Goal: Task Accomplishment & Management: Use online tool/utility

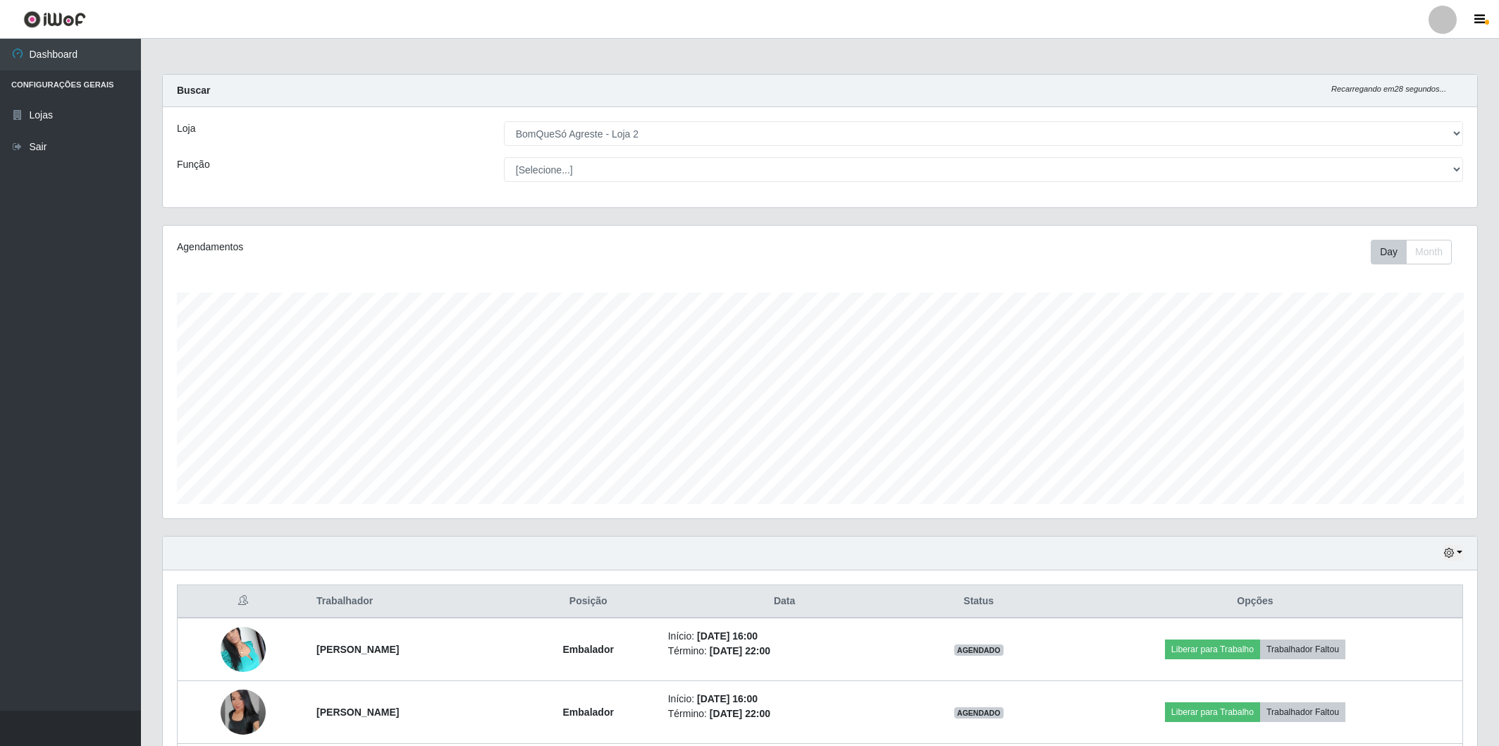
select select "214"
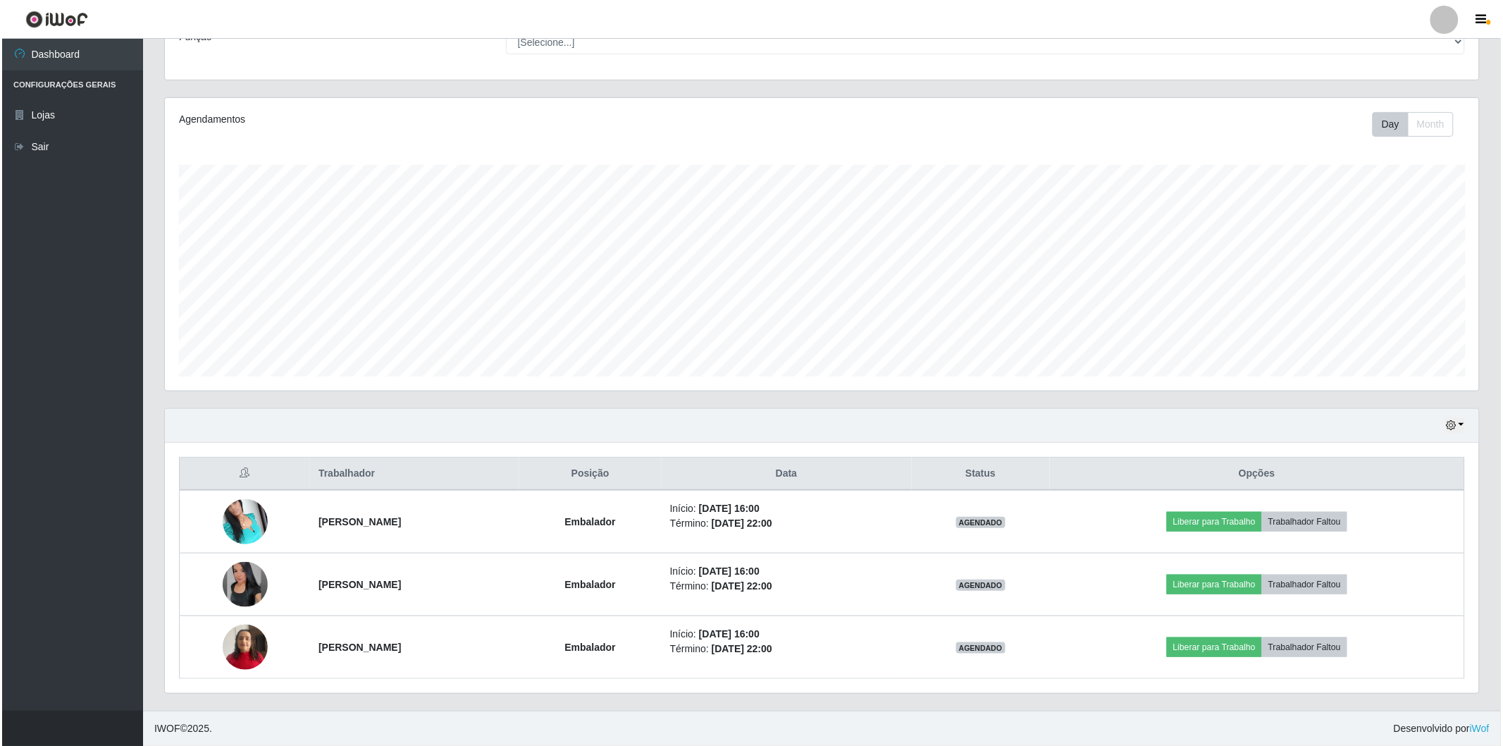
scroll to position [292, 1314]
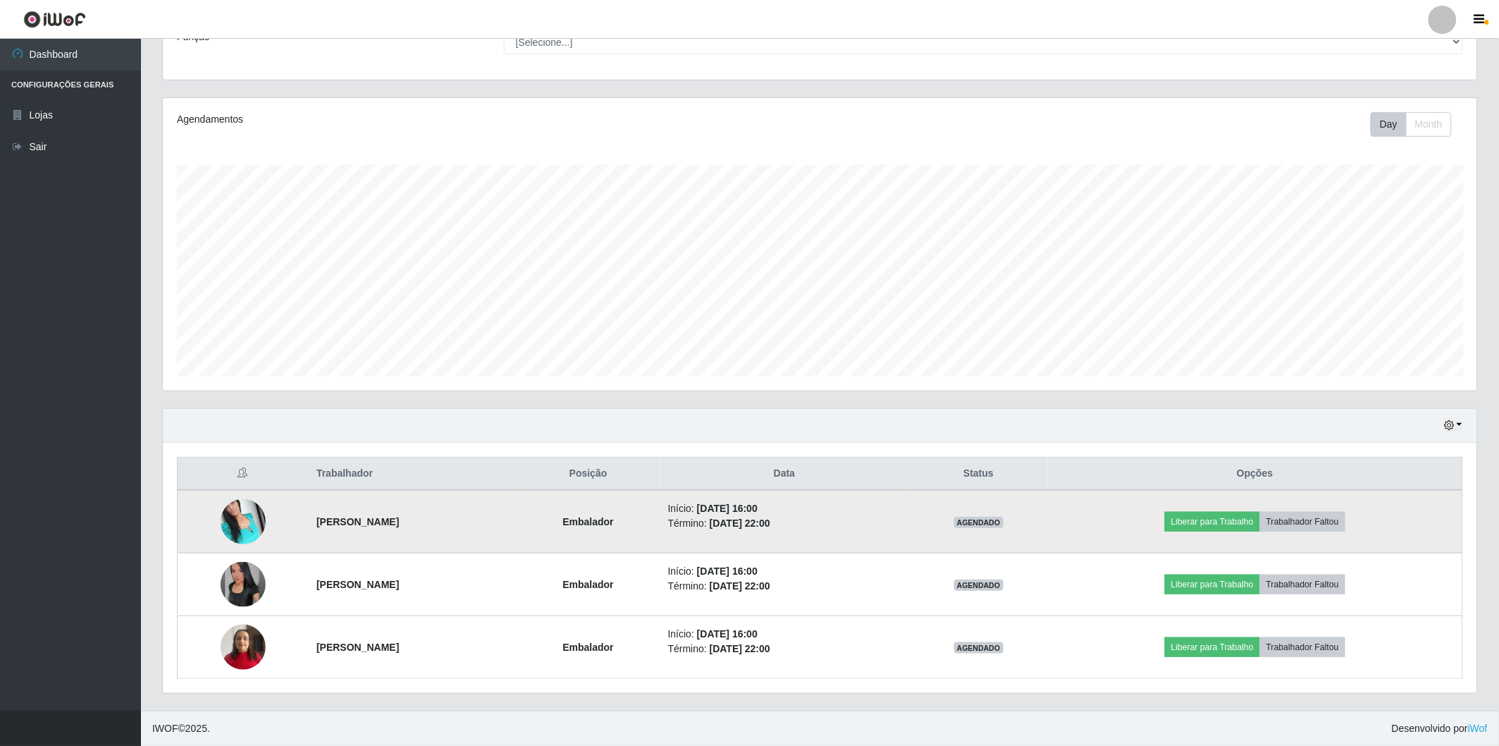
click at [238, 512] on img at bounding box center [243, 521] width 45 height 60
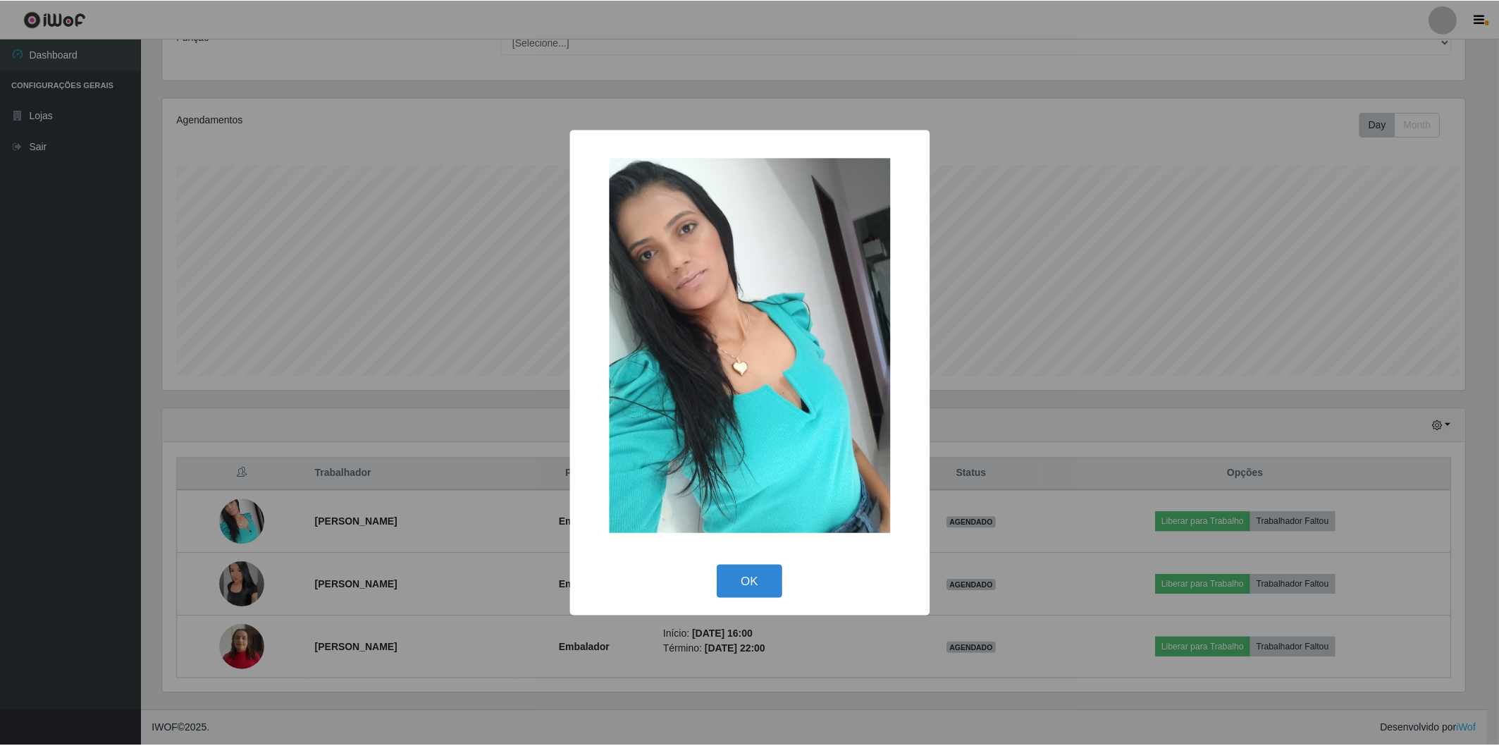
scroll to position [292, 1306]
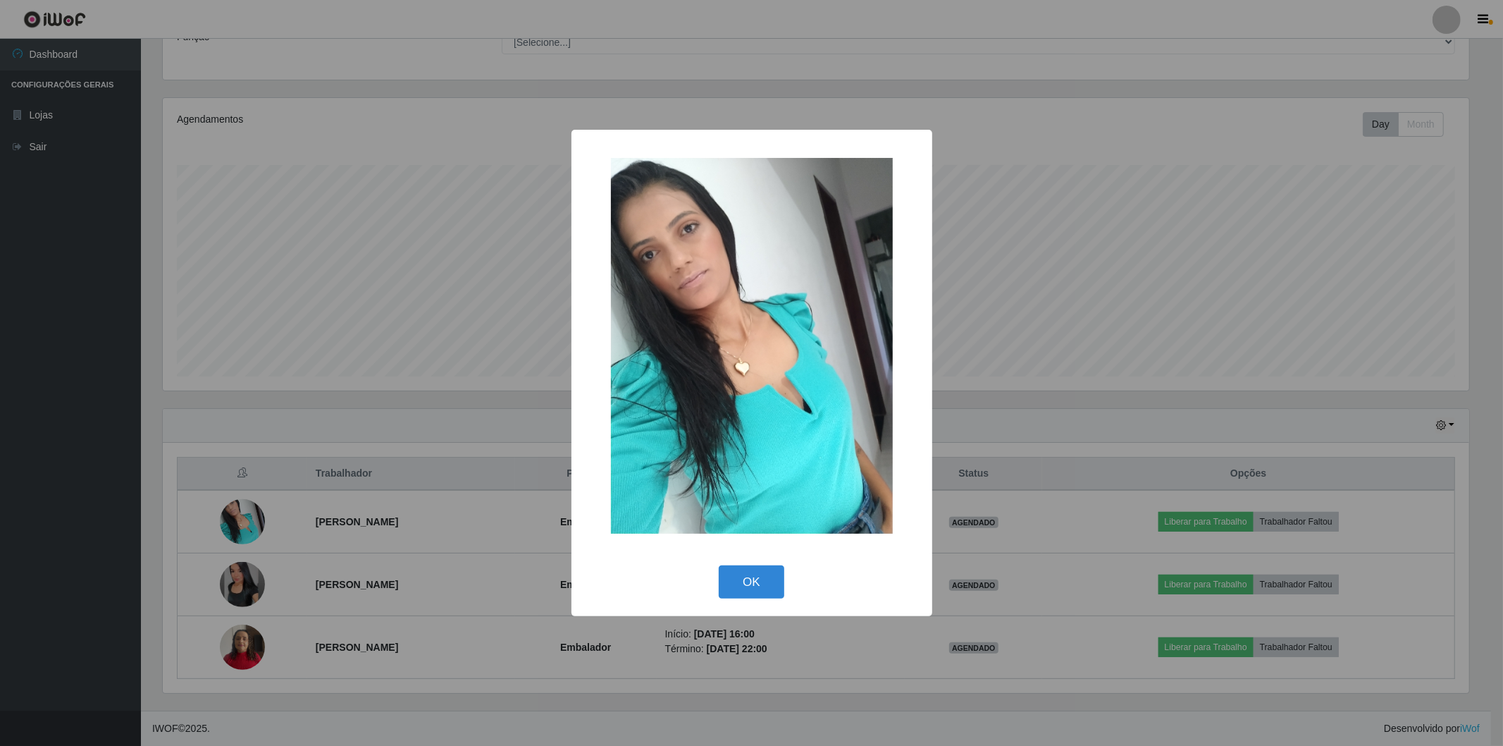
drag, startPoint x: 13, startPoint y: 714, endPoint x: 75, endPoint y: 662, distance: 81.1
click at [27, 703] on div "× OK Cancel" at bounding box center [751, 373] width 1503 height 746
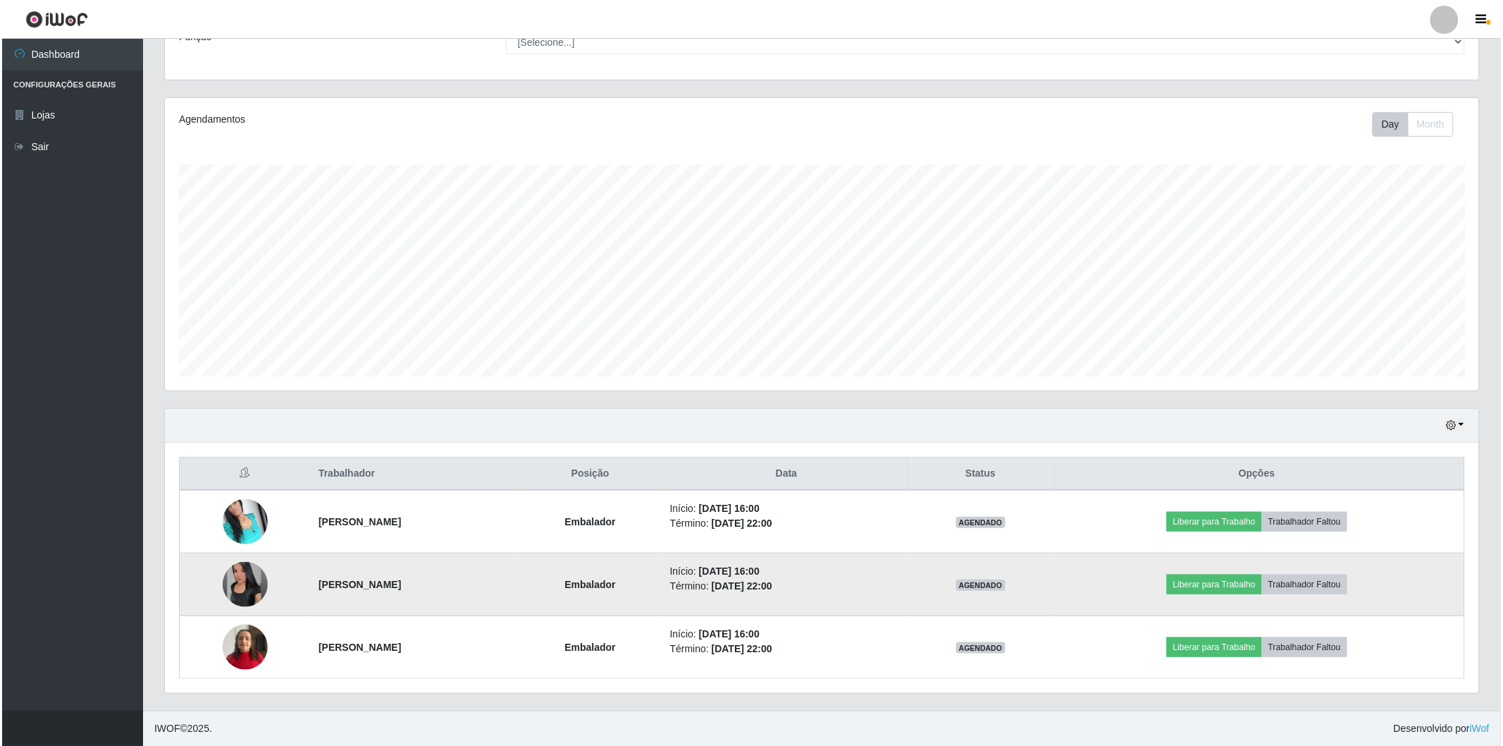
scroll to position [292, 1314]
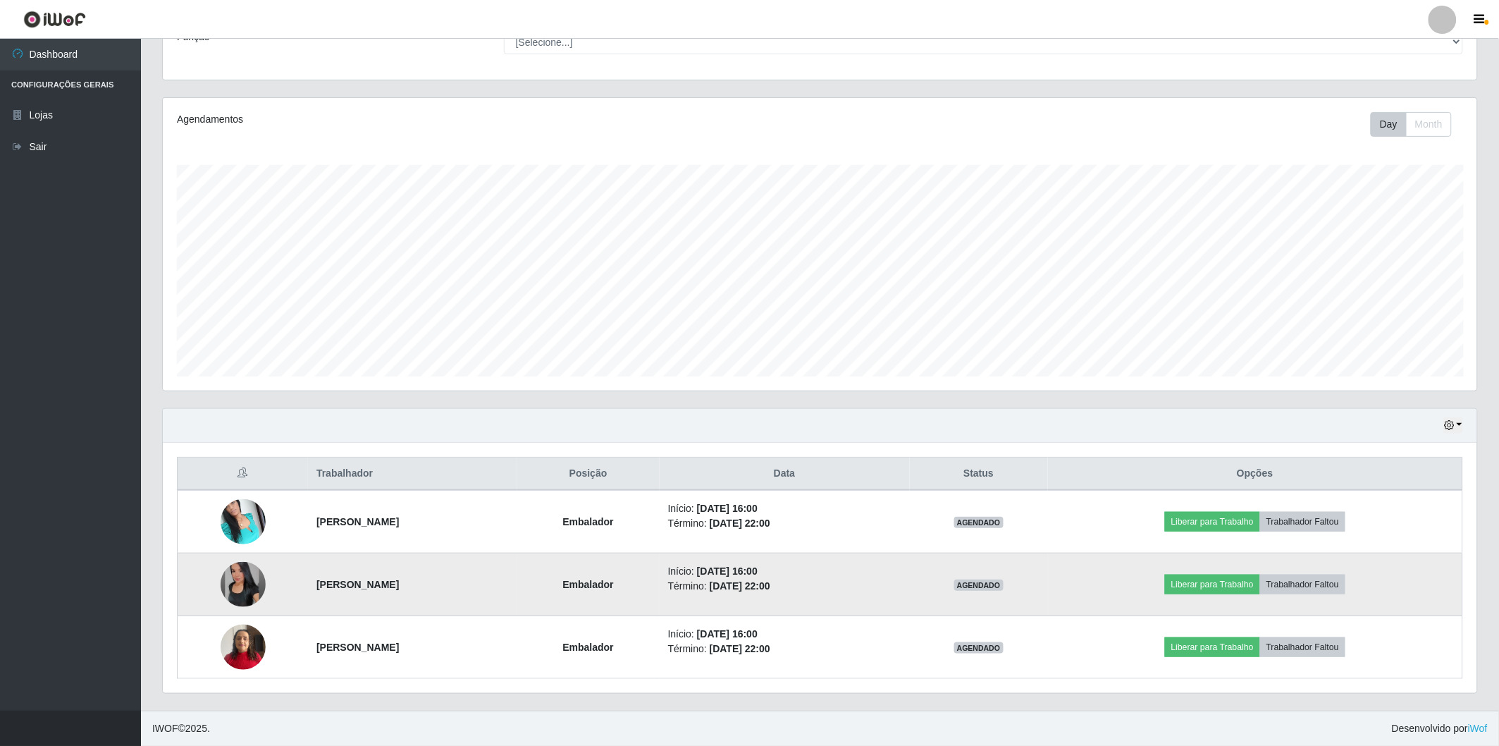
click at [205, 583] on td at bounding box center [243, 584] width 131 height 63
click at [229, 582] on img at bounding box center [243, 584] width 45 height 45
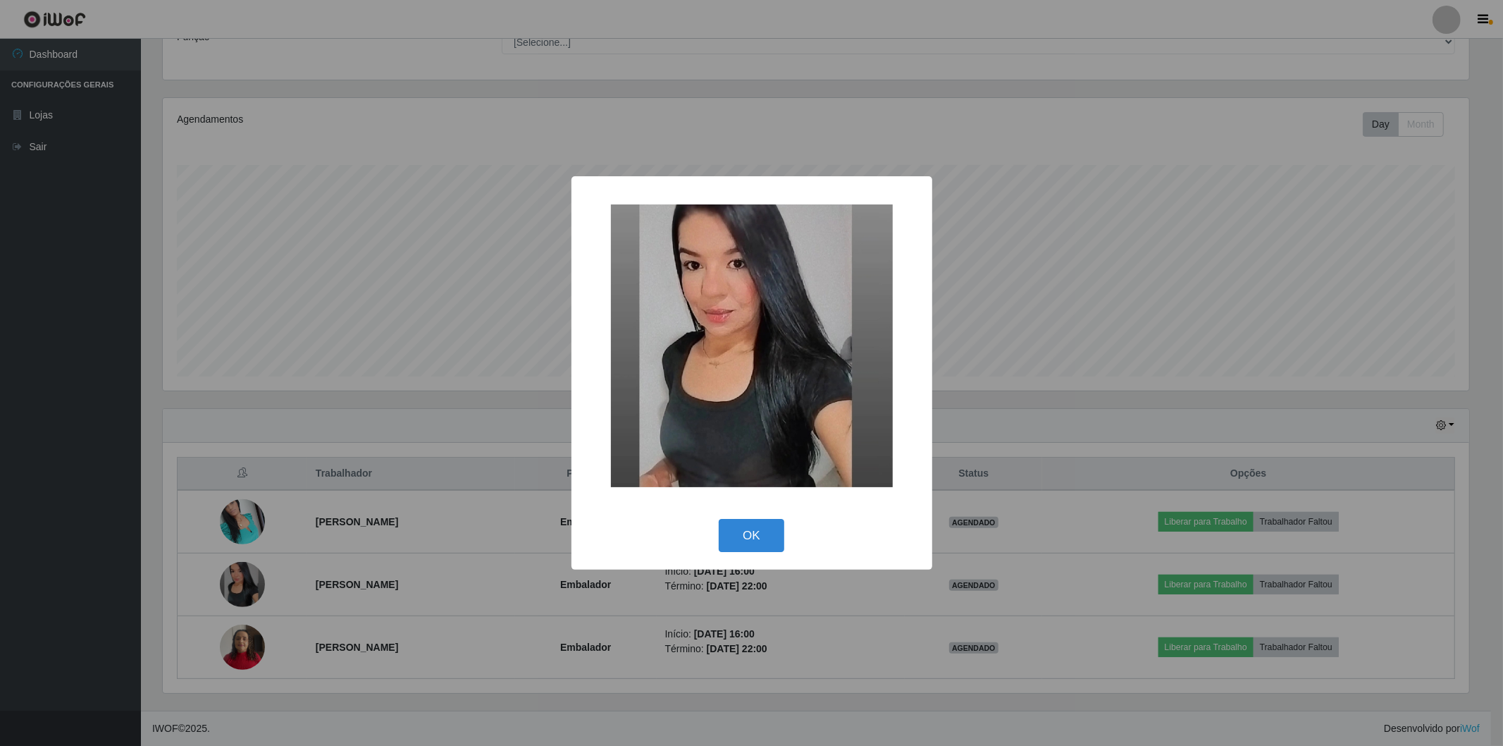
drag, startPoint x: 99, startPoint y: 596, endPoint x: 879, endPoint y: 420, distance: 799.7
click at [121, 593] on div "× OK Cancel" at bounding box center [751, 373] width 1503 height 746
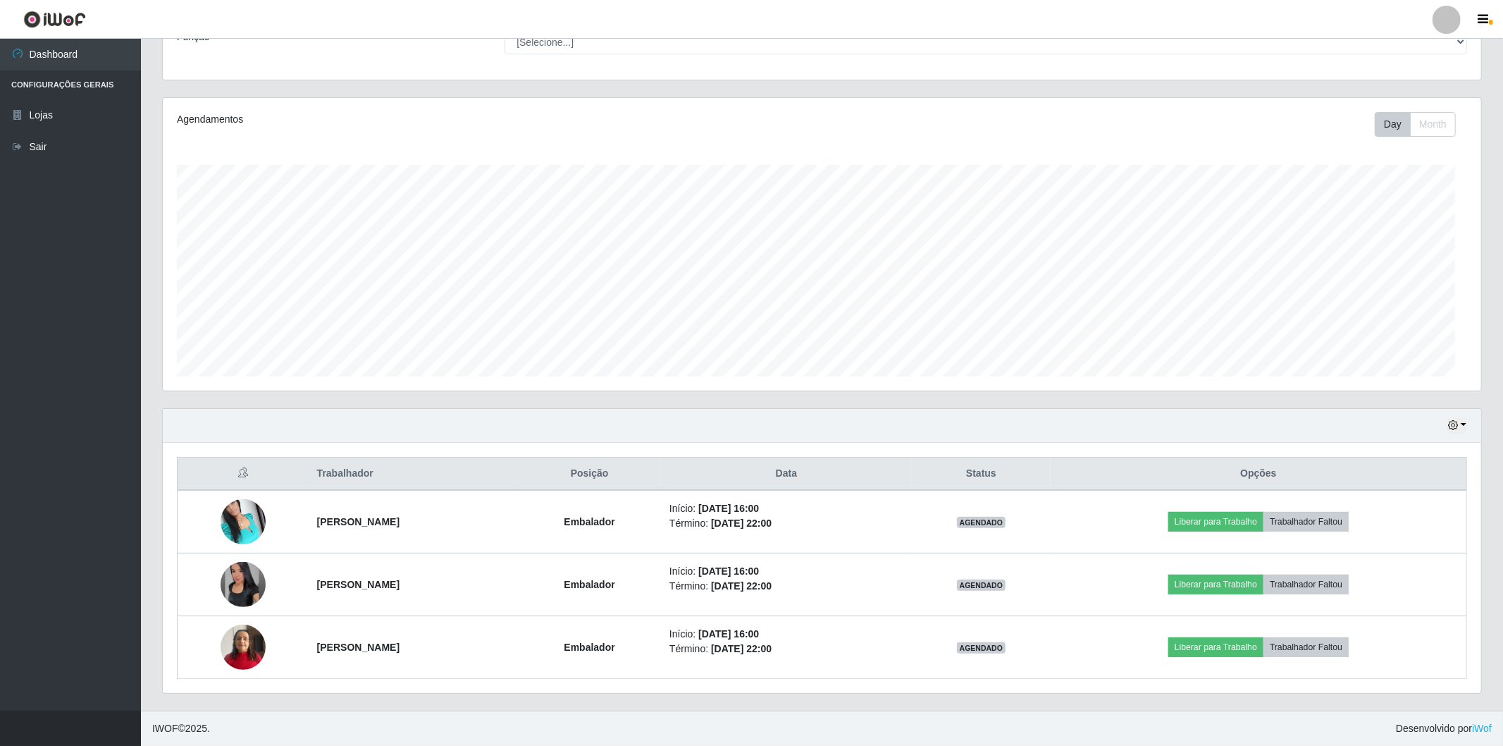
scroll to position [292, 1314]
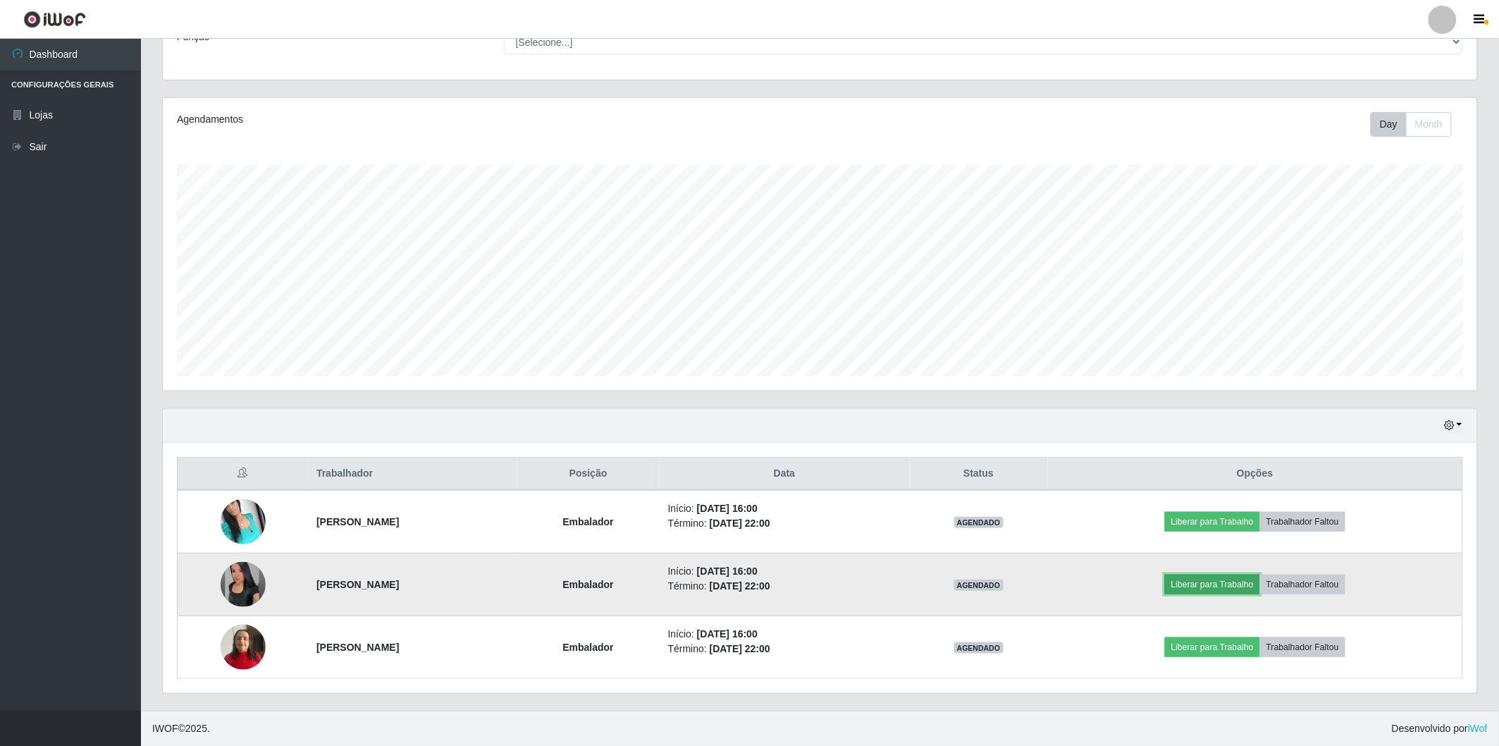
click at [1221, 590] on button "Liberar para Trabalho" at bounding box center [1212, 584] width 95 height 20
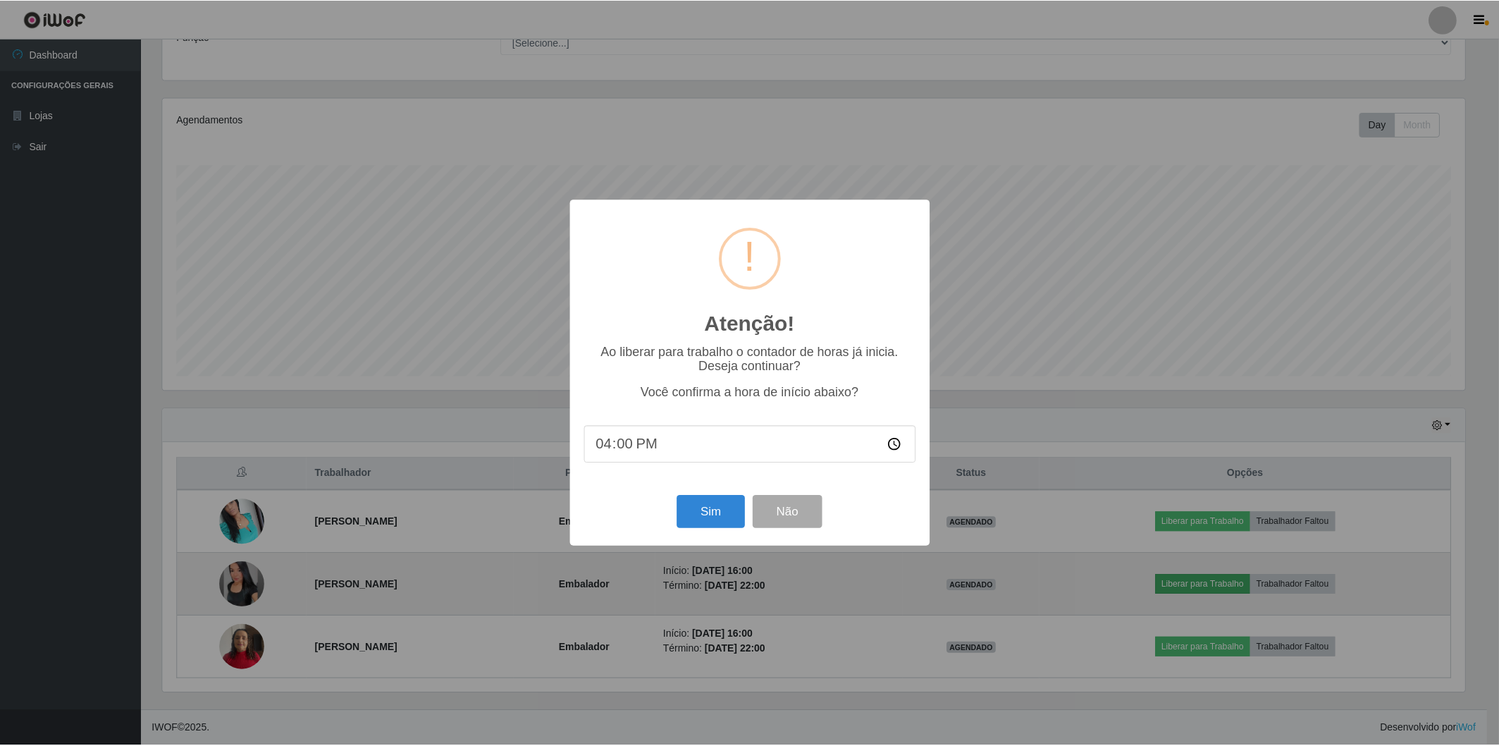
scroll to position [292, 1306]
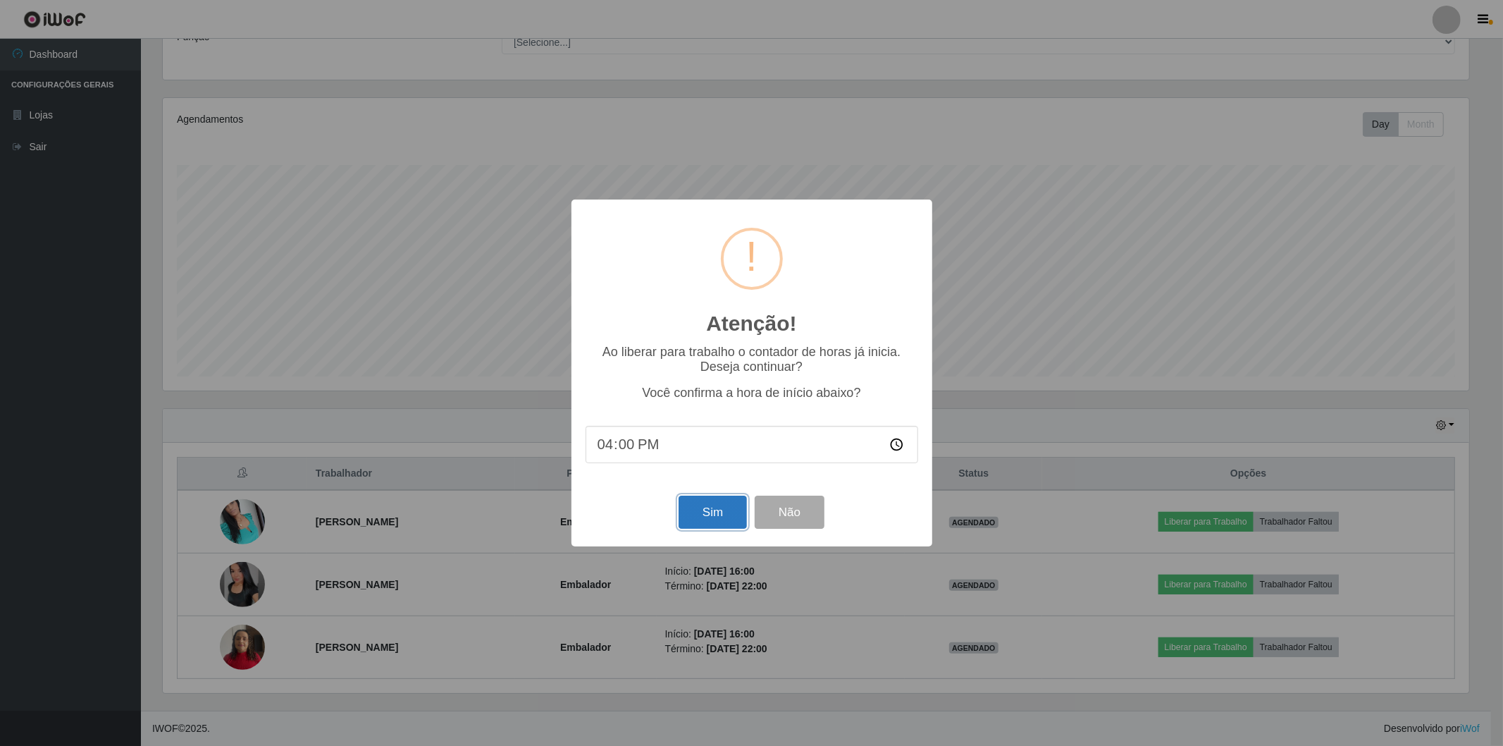
click at [710, 517] on button "Sim" at bounding box center [713, 511] width 68 height 33
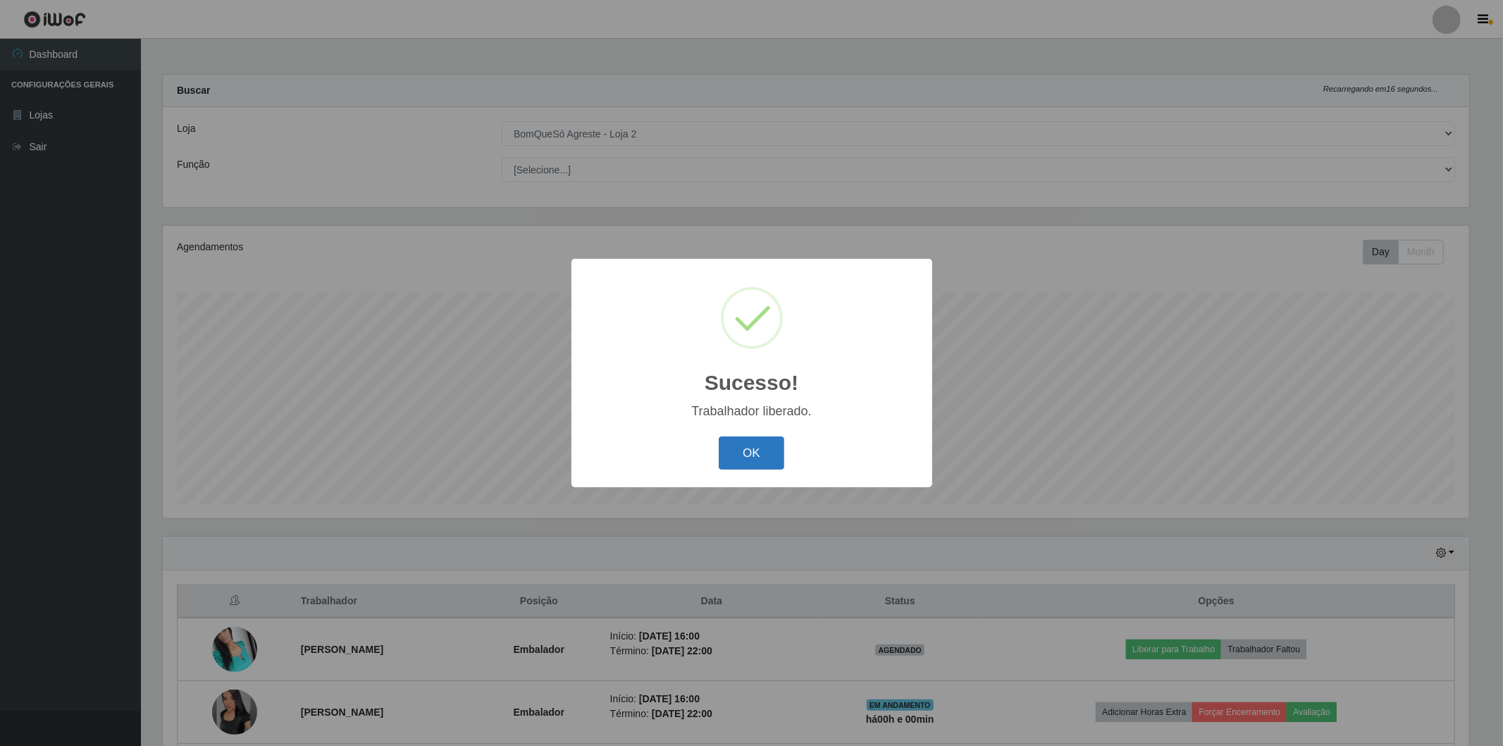
click at [752, 444] on button "OK" at bounding box center [752, 452] width 66 height 33
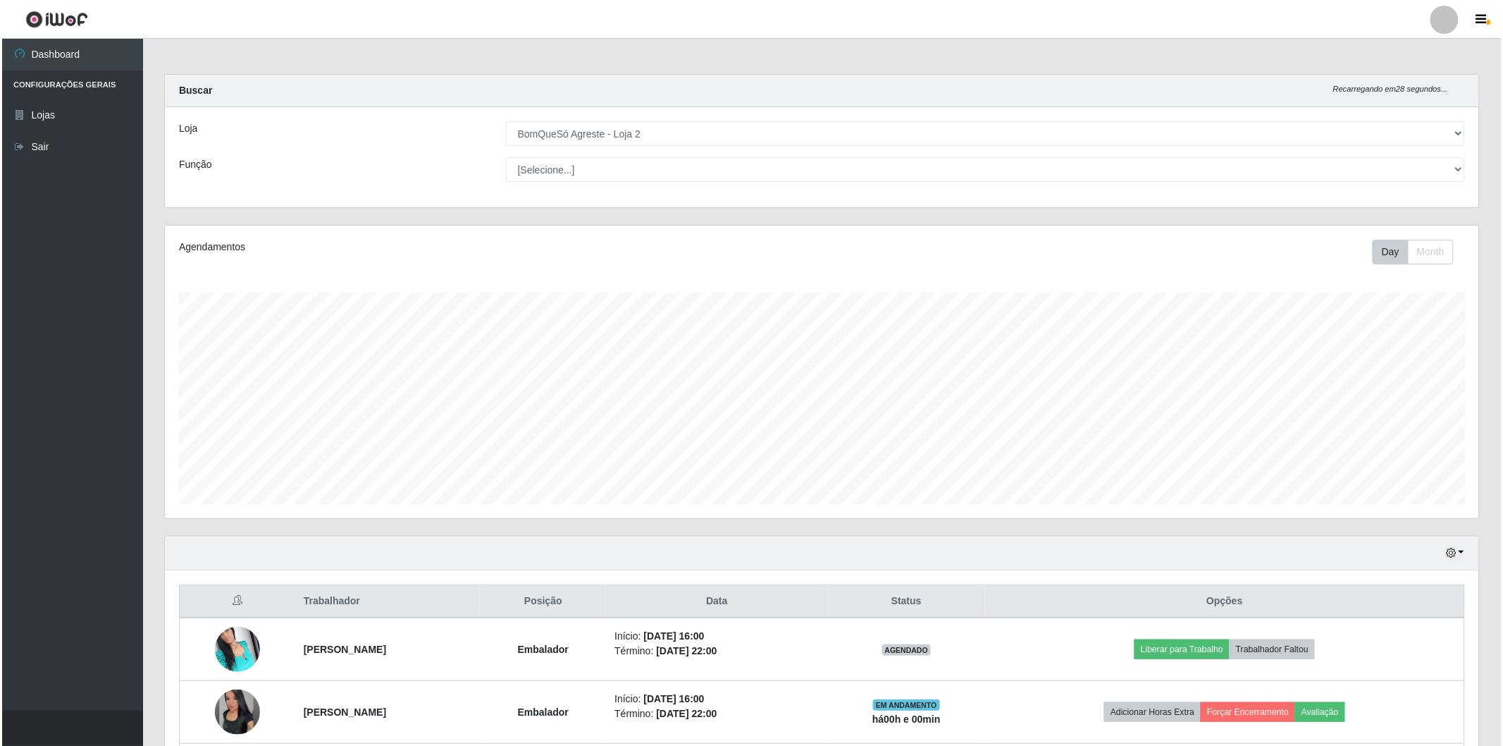
scroll to position [128, 0]
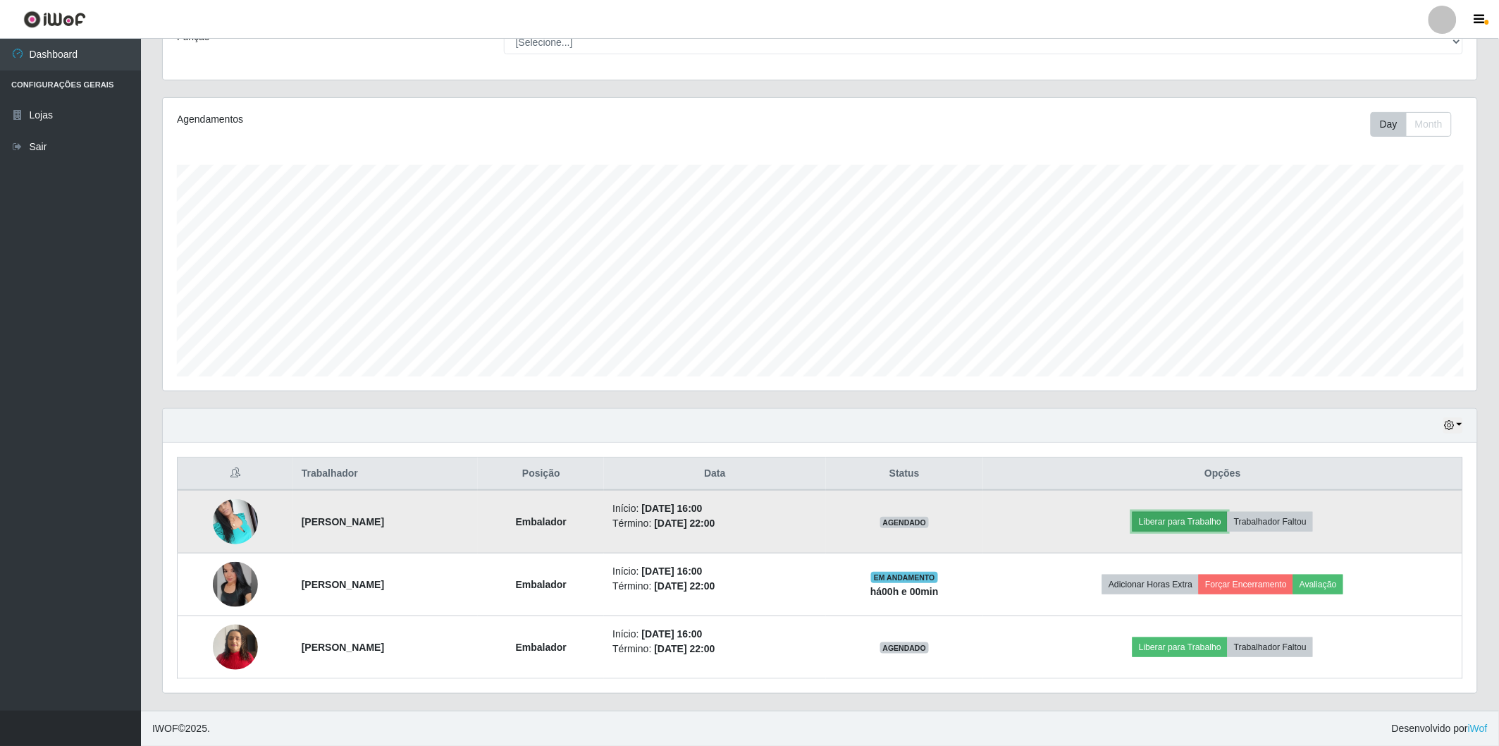
click at [1195, 512] on button "Liberar para Trabalho" at bounding box center [1179, 522] width 95 height 20
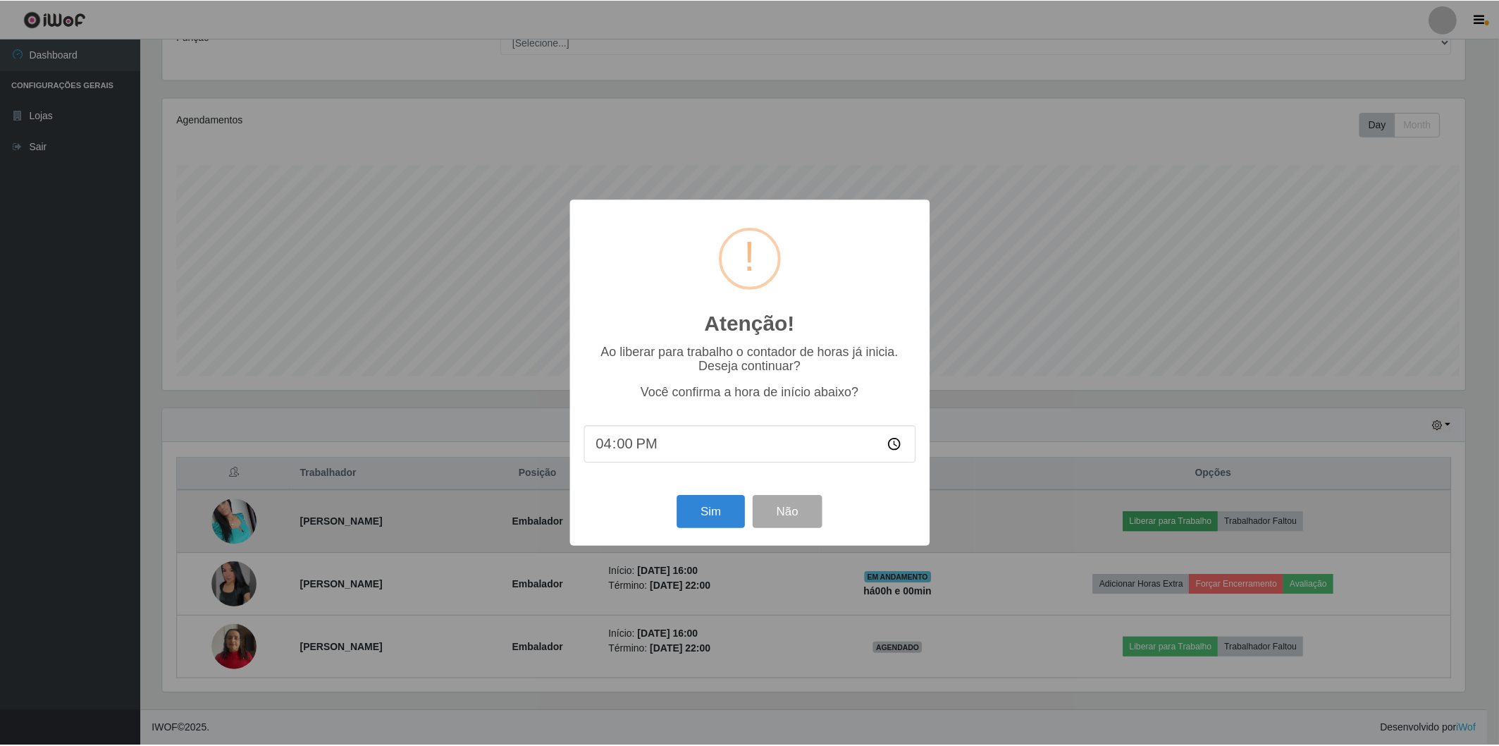
scroll to position [292, 1306]
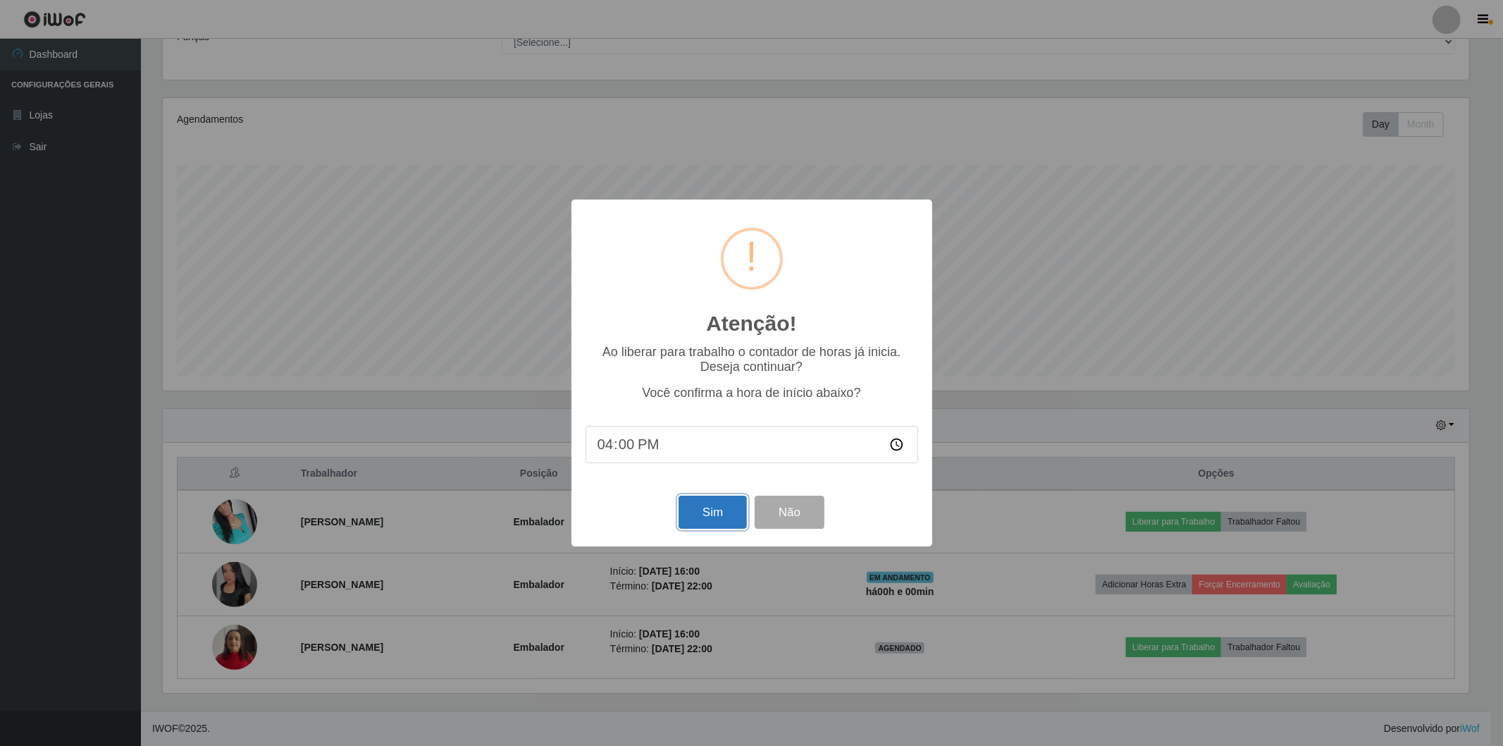
click at [698, 513] on button "Sim" at bounding box center [713, 511] width 68 height 33
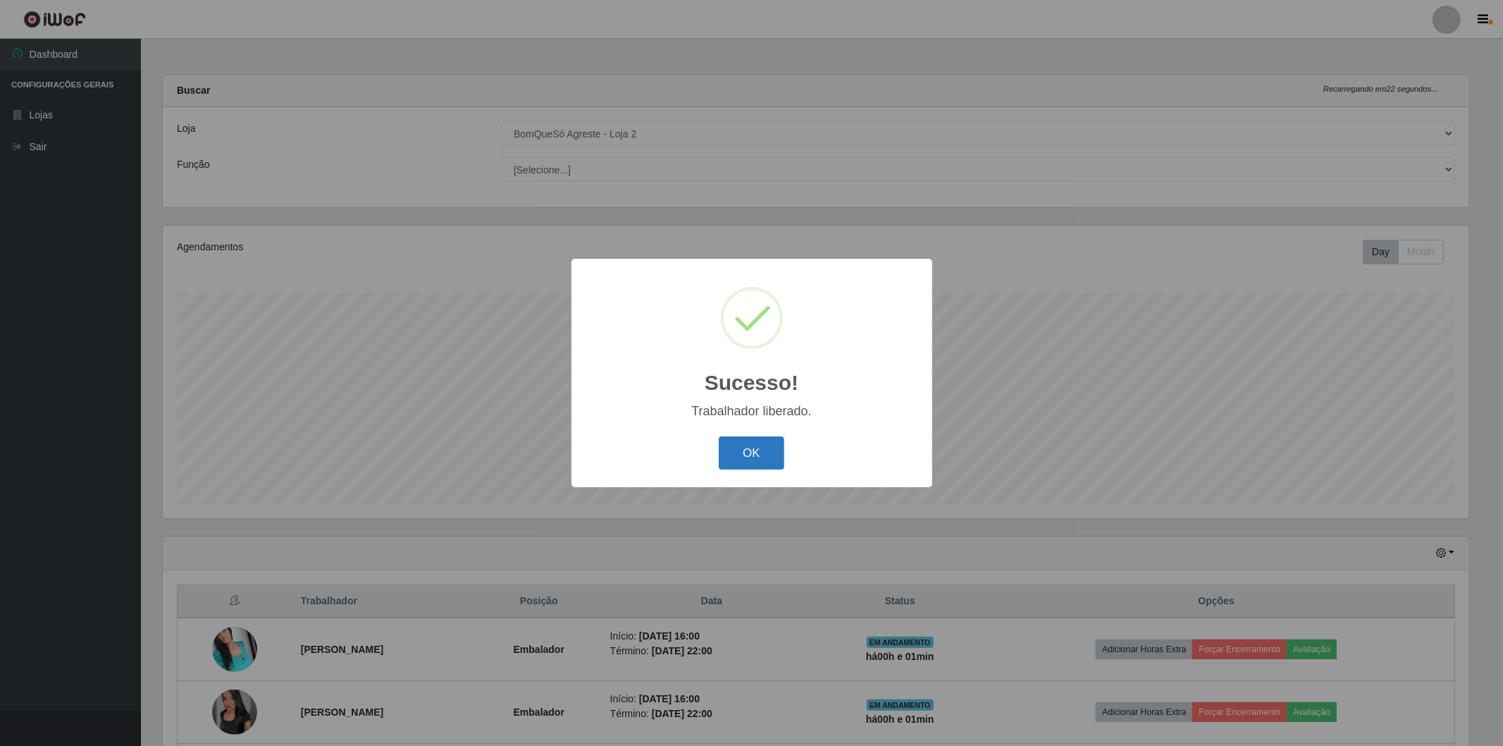
click at [752, 465] on button "OK" at bounding box center [752, 452] width 66 height 33
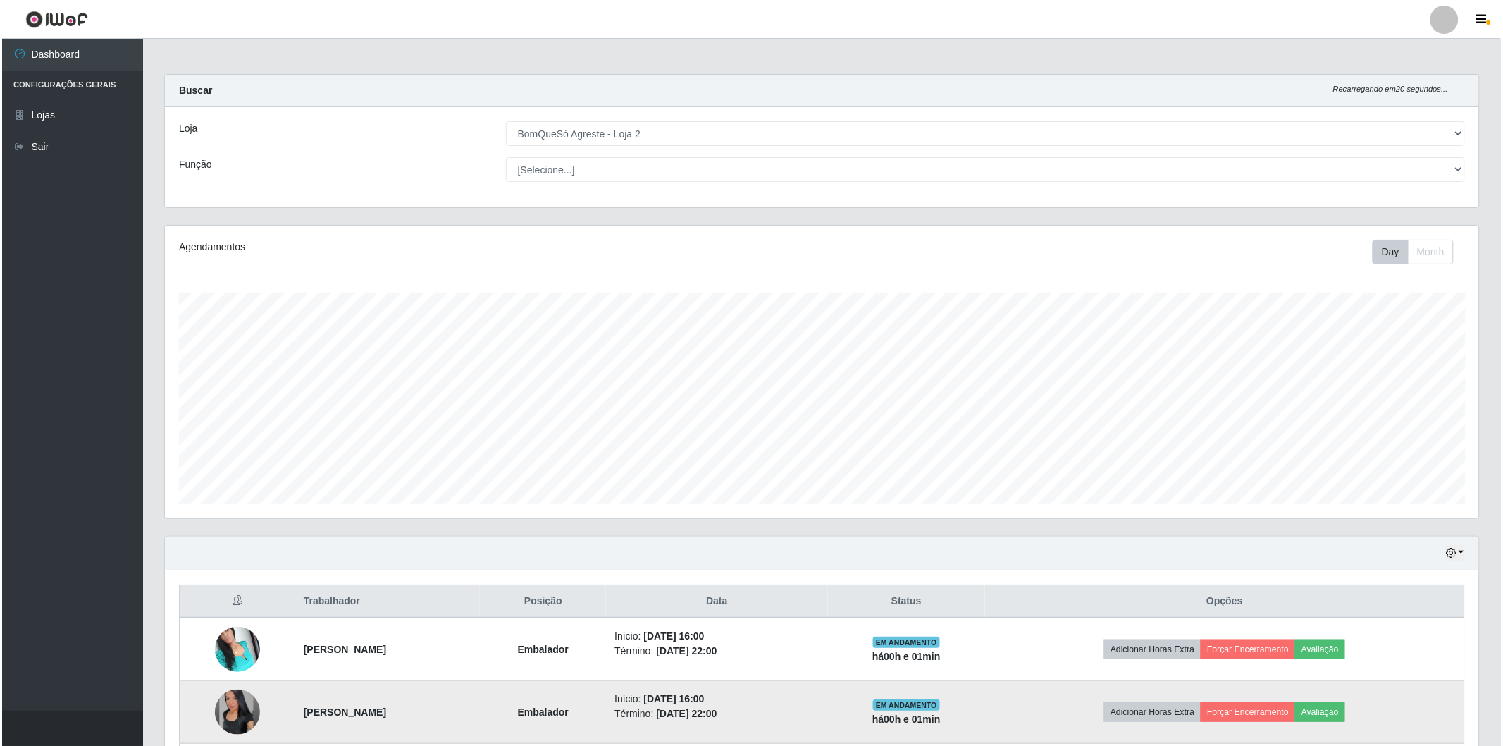
scroll to position [128, 0]
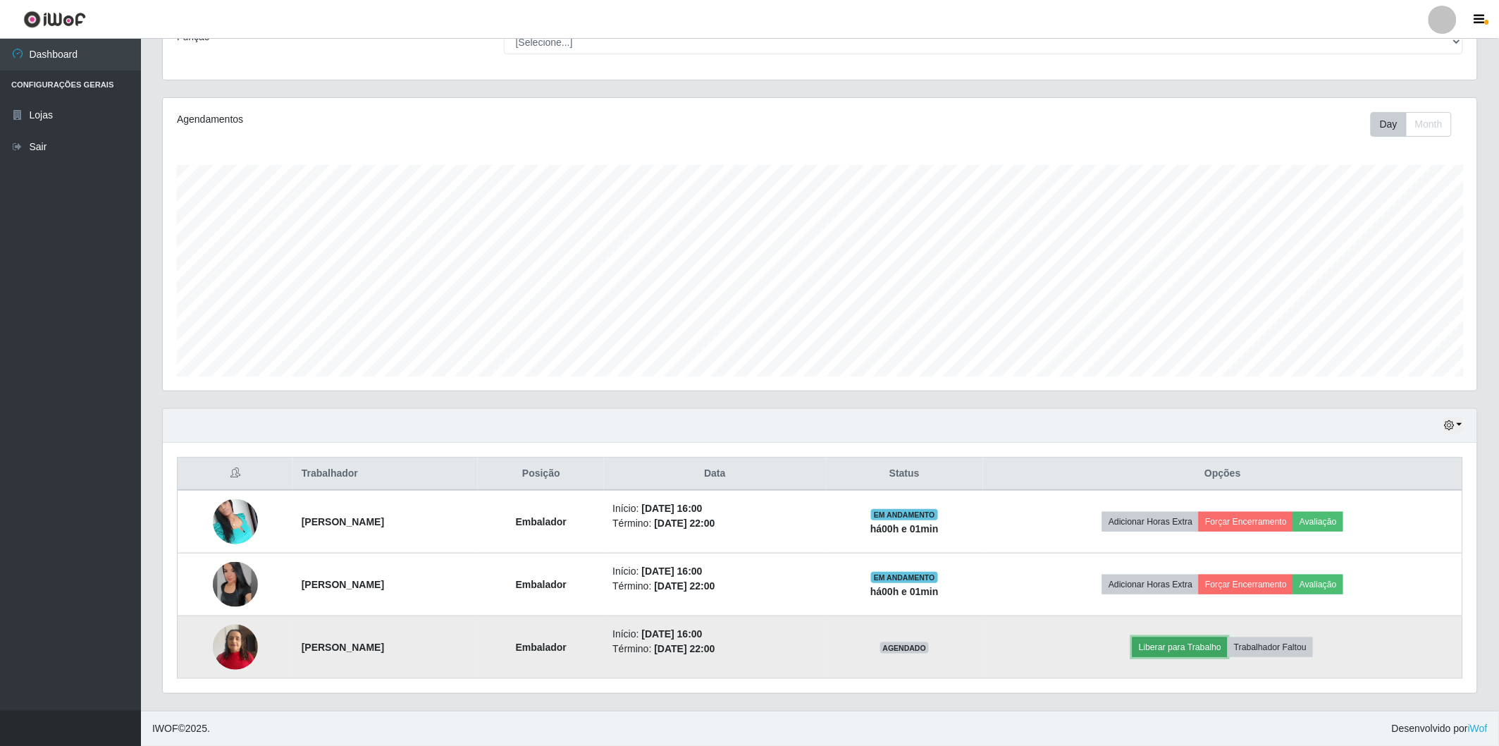
click at [1186, 650] on button "Liberar para Trabalho" at bounding box center [1179, 647] width 95 height 20
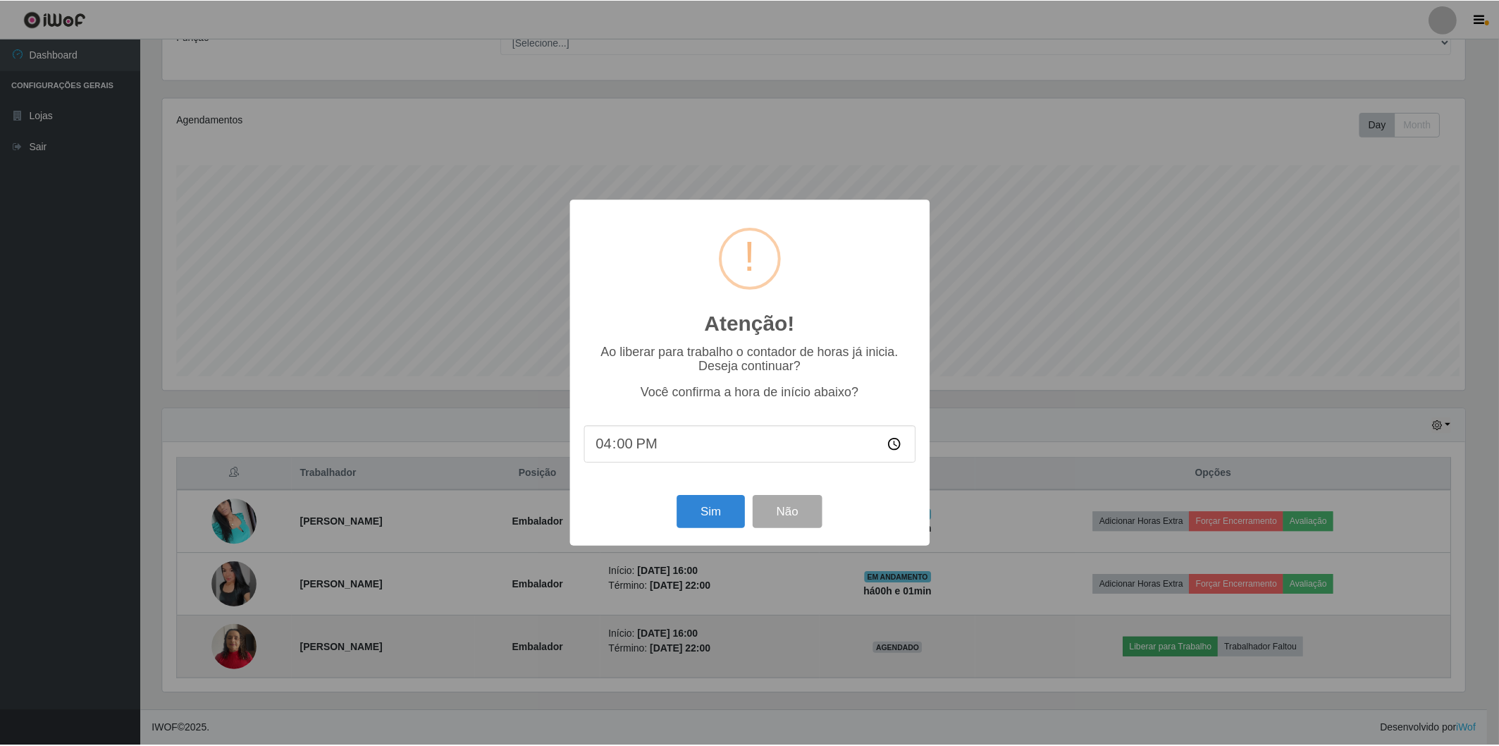
scroll to position [292, 1306]
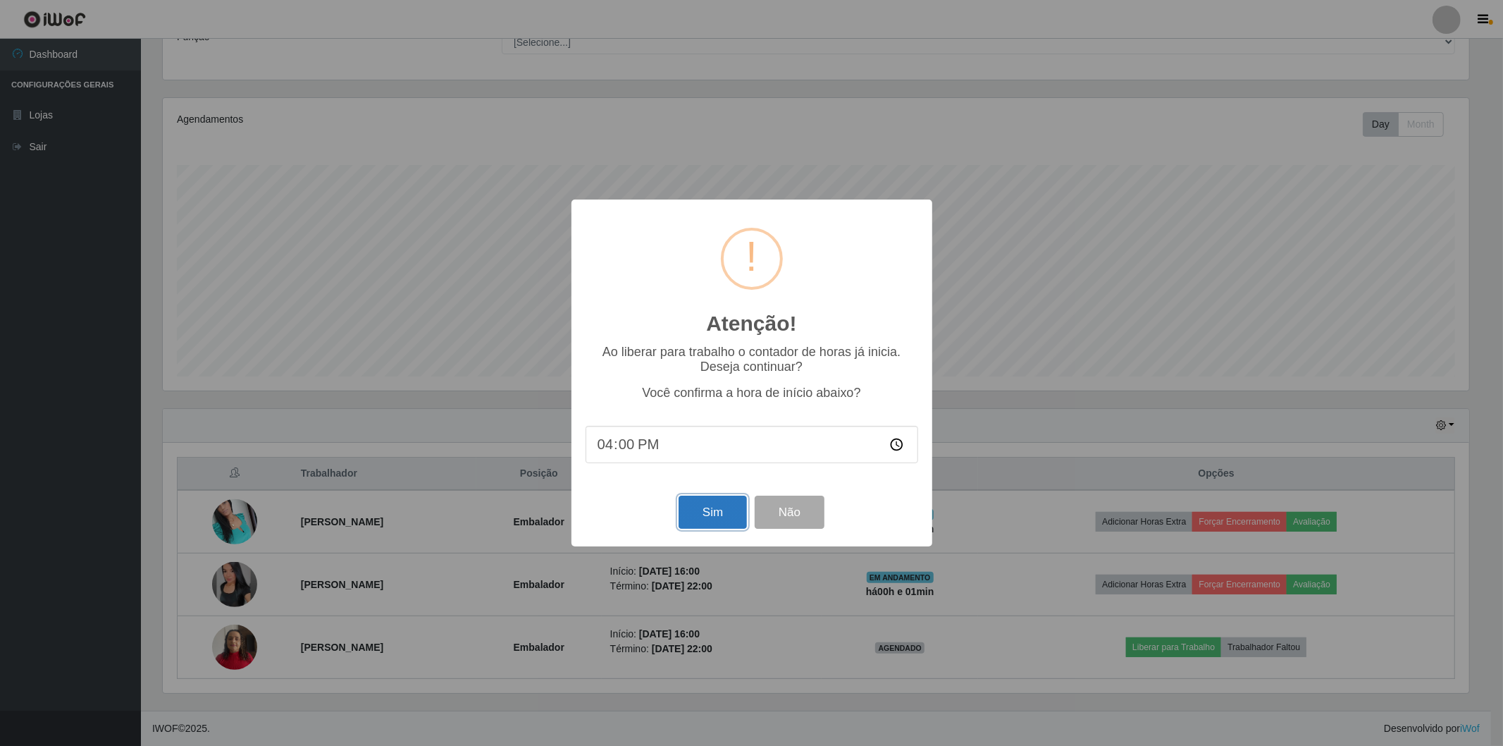
click at [694, 509] on button "Sim" at bounding box center [713, 511] width 68 height 33
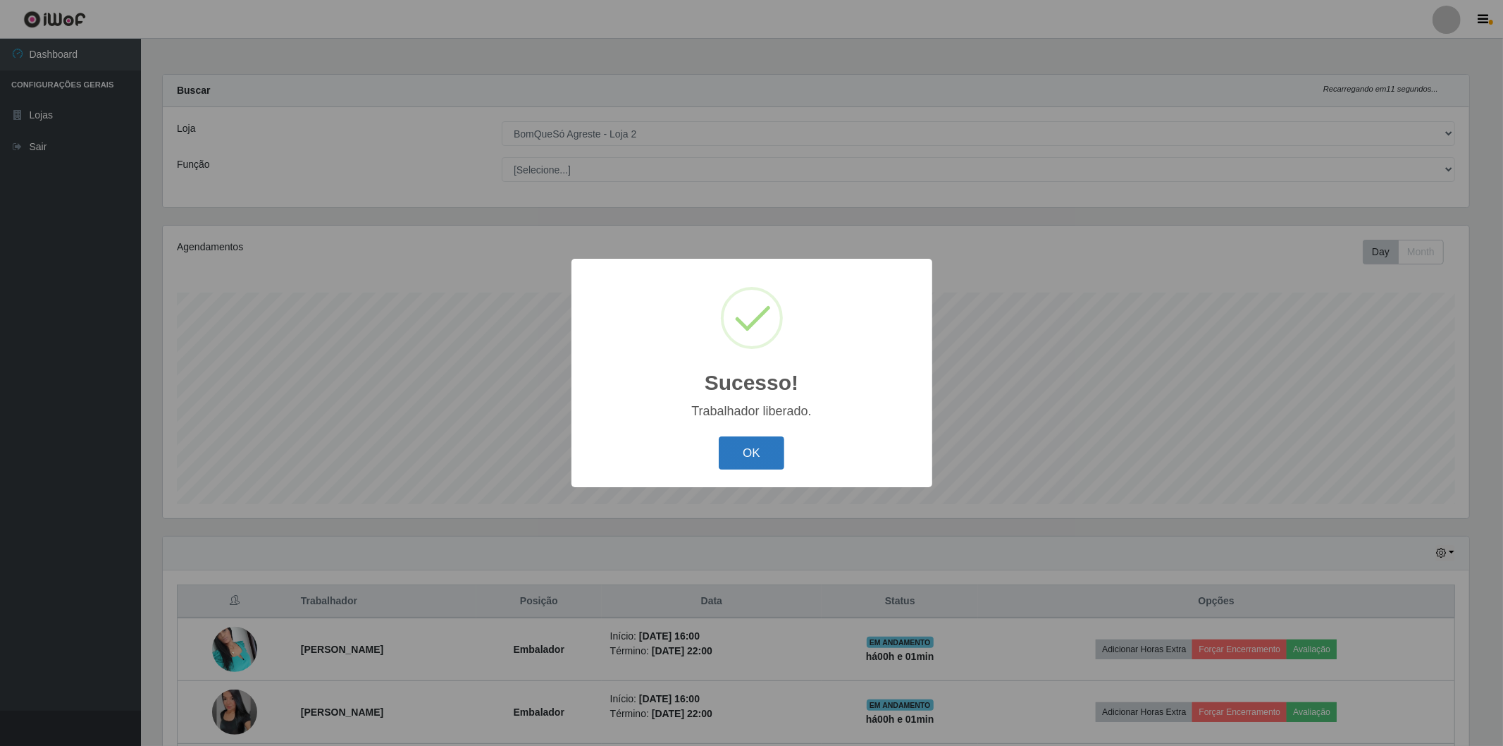
click at [727, 450] on button "OK" at bounding box center [752, 452] width 66 height 33
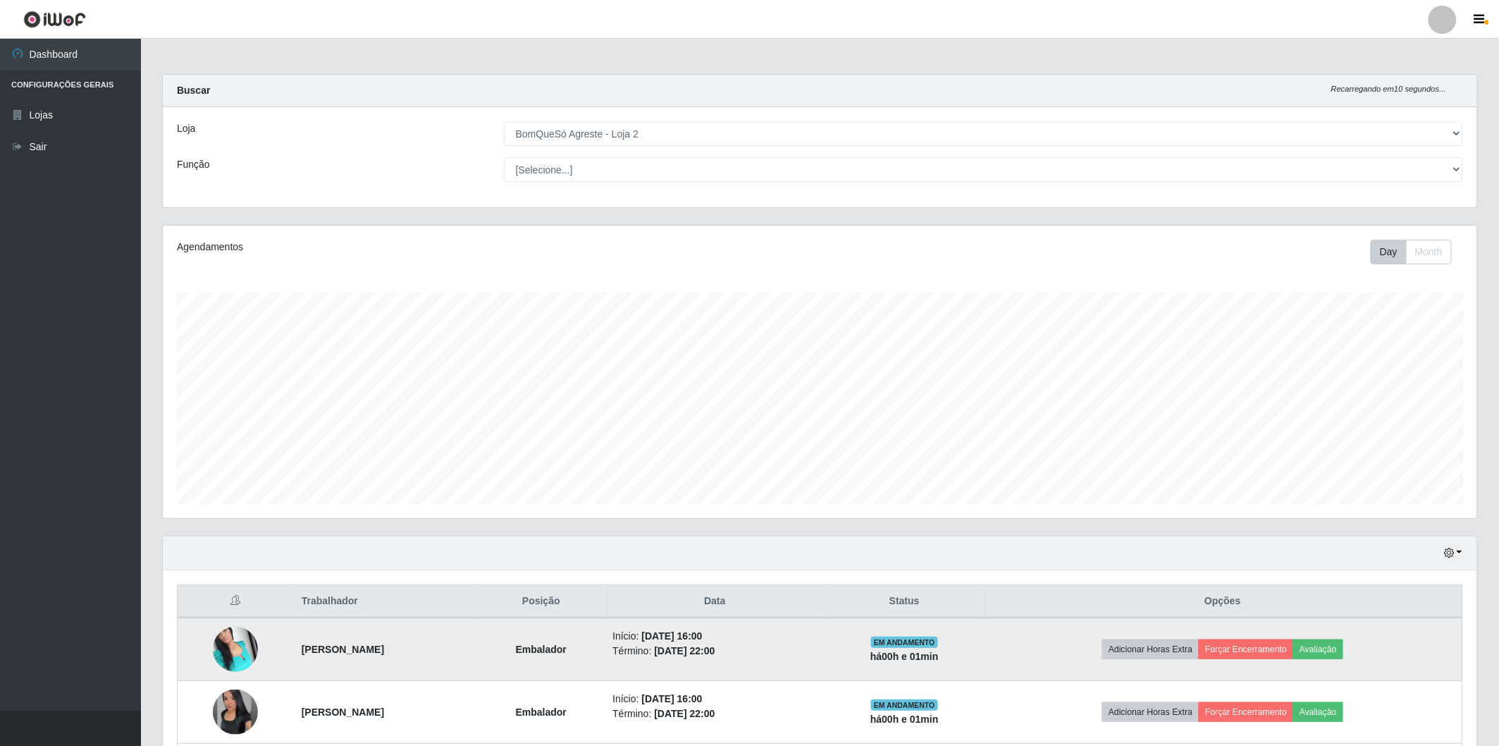
scroll to position [128, 0]
